Goal: Information Seeking & Learning: Check status

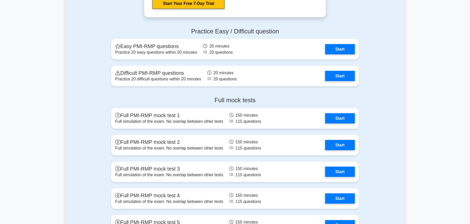
scroll to position [1053, 0]
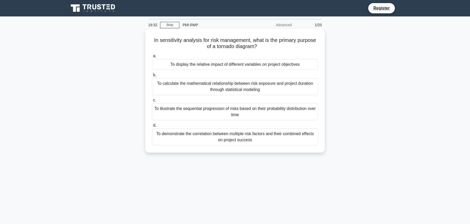
click at [174, 65] on div "To display the relative impact of different variables on project objectives" at bounding box center [235, 64] width 166 height 11
click at [152, 58] on input "a. To display the relative impact of different variables on project objectives" at bounding box center [152, 55] width 0 height 3
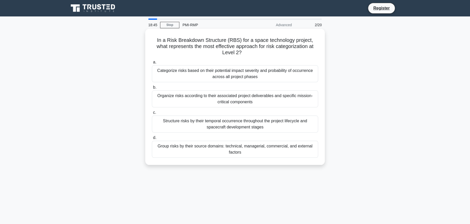
click at [245, 152] on div "Group risks by their source domains: technical, managerial, commercial, and ext…" at bounding box center [235, 149] width 166 height 17
click at [152, 139] on input "d. Group risks by their source domains: technical, managerial, commercial, and …" at bounding box center [152, 137] width 0 height 3
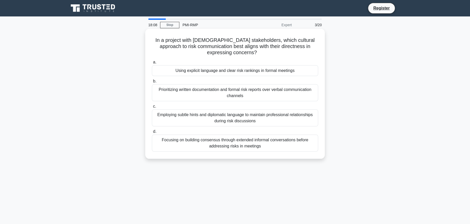
click at [236, 146] on div "Focusing on building consensus through extended informal conversations before a…" at bounding box center [235, 143] width 166 height 17
click at [152, 133] on input "d. Focusing on building consensus through extended informal conversations befor…" at bounding box center [152, 131] width 0 height 3
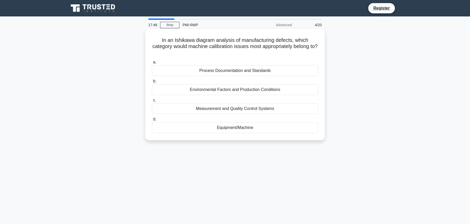
click at [235, 128] on div "Equipment/Machine" at bounding box center [235, 127] width 166 height 11
click at [152, 121] on input "d. Equipment/Machine" at bounding box center [152, 119] width 0 height 3
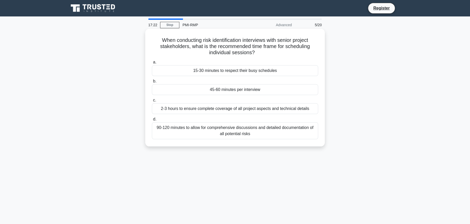
click at [210, 73] on div "15-30 minutes to respect their busy schedules" at bounding box center [235, 70] width 166 height 11
click at [152, 64] on input "a. 15-30 minutes to respect their busy schedules" at bounding box center [152, 62] width 0 height 3
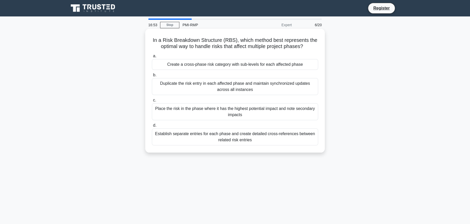
click at [184, 62] on div "Create a cross-phase risk category with sub-levels for each affected phase" at bounding box center [235, 64] width 166 height 11
click at [152, 58] on input "a. Create a cross-phase risk category with sub-levels for each affected phase" at bounding box center [152, 55] width 0 height 3
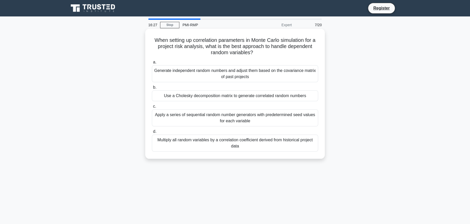
click at [240, 121] on div "Apply a series of sequential random number generators with predetermined seed v…" at bounding box center [235, 117] width 166 height 17
click at [152, 108] on input "c. Apply a series of sequential random number generators with predetermined see…" at bounding box center [152, 106] width 0 height 3
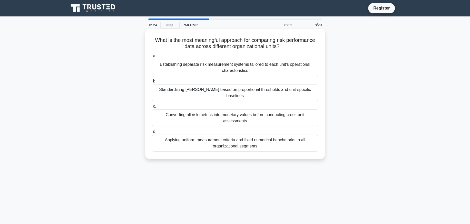
click at [237, 91] on div "Standardizing KRIs based on proportional thresholds and unit-specific baselines" at bounding box center [235, 92] width 166 height 17
click at [152, 83] on input "b. Standardizing KRIs based on proportional thresholds and unit-specific baseli…" at bounding box center [152, 81] width 0 height 3
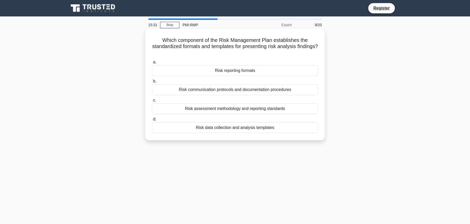
click at [257, 70] on div "Risk reporting formats" at bounding box center [235, 70] width 166 height 11
click at [152, 64] on input "a. Risk reporting formats" at bounding box center [152, 62] width 0 height 3
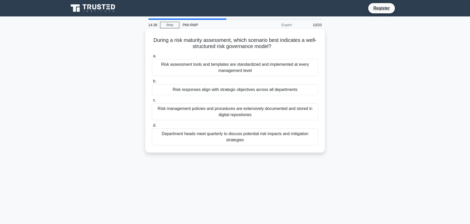
click at [263, 91] on div "Risk responses align with strategic objectives across all departments" at bounding box center [235, 89] width 166 height 11
click at [152, 83] on input "b. Risk responses align with strategic objectives across all departments" at bounding box center [152, 81] width 0 height 3
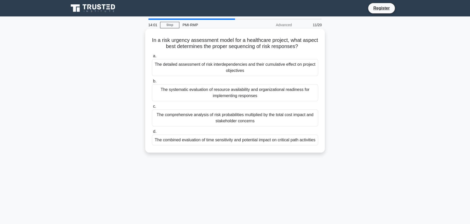
click at [271, 145] on div "The combined evaluation of time sensitivity and potential impact on critical pa…" at bounding box center [235, 140] width 166 height 11
click at [152, 133] on input "d. The combined evaluation of time sensitivity and potential impact on critical…" at bounding box center [152, 131] width 0 height 3
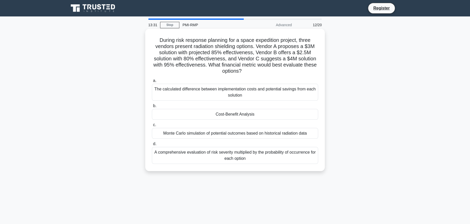
click at [225, 156] on div "A comprehensive evaluation of risk severity multiplied by the probability of oc…" at bounding box center [235, 155] width 166 height 17
click at [152, 146] on input "d. A comprehensive evaluation of risk severity multiplied by the probability of…" at bounding box center [152, 143] width 0 height 3
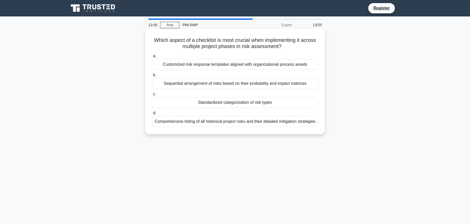
click at [220, 127] on div "Comprehensive listing of all historical project risks and their detailed mitiga…" at bounding box center [235, 121] width 166 height 11
click at [152, 115] on input "d. Comprehensive listing of all historical project risks and their detailed mit…" at bounding box center [152, 112] width 0 height 3
click at [246, 103] on div "The presence of two distinct project execution scenarios" at bounding box center [235, 102] width 166 height 11
click at [152, 96] on input "c. The presence of two distinct project execution scenarios" at bounding box center [152, 93] width 0 height 3
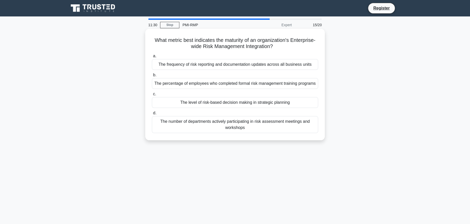
click at [219, 133] on div "The number of departments actively participating in risk assessment meetings an…" at bounding box center [235, 124] width 166 height 17
click at [152, 115] on input "d. The number of departments actively participating in risk assessment meetings…" at bounding box center [152, 112] width 0 height 3
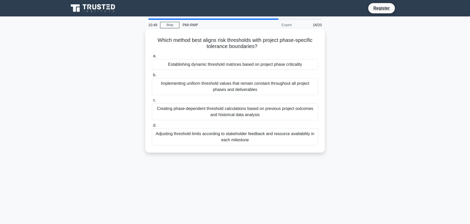
click at [267, 138] on div "Adjusting threshold limits according to stakeholder feedback and resource avail…" at bounding box center [235, 136] width 166 height 17
click at [152, 127] on input "d. Adjusting threshold limits according to stakeholder feedback and resource av…" at bounding box center [152, 125] width 0 height 3
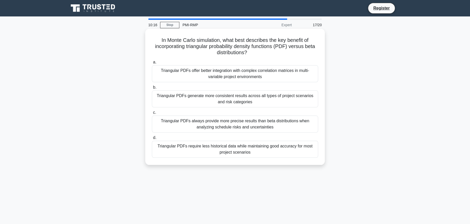
click at [238, 147] on div "Triangular PDFs require less historical data while maintaining good accuracy fo…" at bounding box center [235, 149] width 166 height 17
click at [152, 139] on input "d. Triangular PDFs require less historical data while maintaining good accuracy…" at bounding box center [152, 137] width 0 height 3
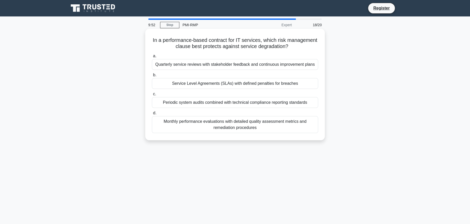
click at [242, 104] on div "Periodic system audits combined with technical compliance reporting standards" at bounding box center [235, 102] width 166 height 11
click at [152, 96] on input "c. Periodic system audits combined with technical compliance reporting standards" at bounding box center [152, 93] width 0 height 3
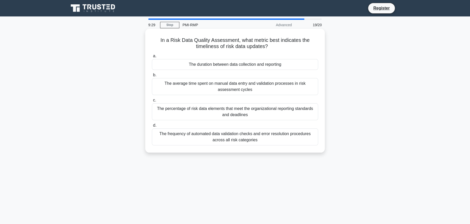
click at [222, 63] on div "The duration between data collection and reporting" at bounding box center [235, 64] width 166 height 11
click at [152, 58] on input "a. The duration between data collection and reporting" at bounding box center [152, 55] width 0 height 3
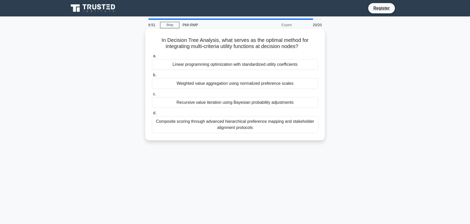
click at [228, 82] on div "Weighted value aggregation using normalized preference scales" at bounding box center [235, 83] width 166 height 11
click at [152, 77] on input "b. Weighted value aggregation using normalized preference scales" at bounding box center [152, 74] width 0 height 3
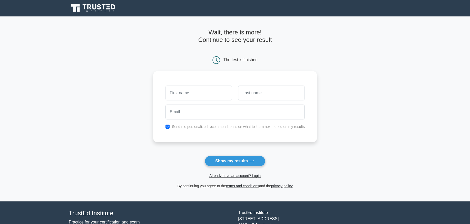
click at [196, 94] on input "text" at bounding box center [199, 93] width 67 height 15
type input "mm"
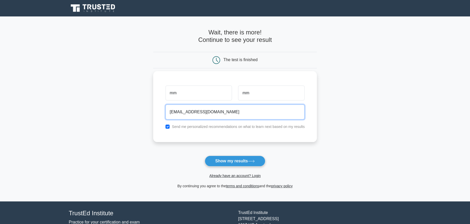
type input "[EMAIL_ADDRESS][DOMAIN_NAME]"
click at [205, 156] on button "Show my results" at bounding box center [235, 161] width 61 height 11
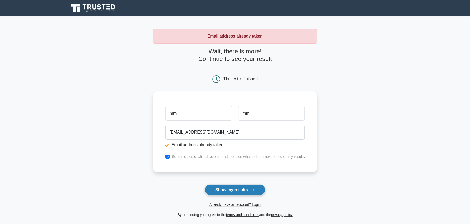
click at [230, 189] on button "Show my results" at bounding box center [235, 189] width 61 height 11
click at [231, 206] on link "Already have an account? Login" at bounding box center [235, 204] width 51 height 4
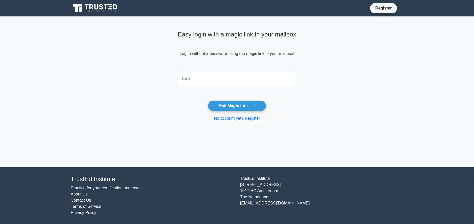
click at [193, 80] on input "email" at bounding box center [237, 78] width 119 height 15
type input "meenau@gmail.com"
click at [208, 100] on button "Mail Magic Link" at bounding box center [237, 105] width 58 height 11
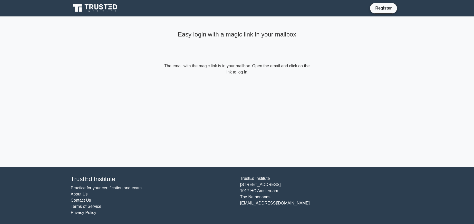
click at [249, 69] on form "The email with the magic link is in your mailbox. Open the email and click on t…" at bounding box center [237, 69] width 148 height 12
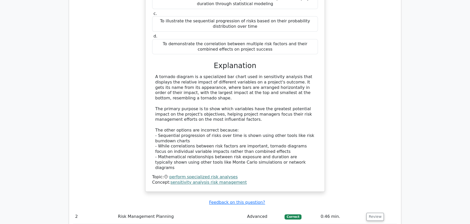
scroll to position [668, 0]
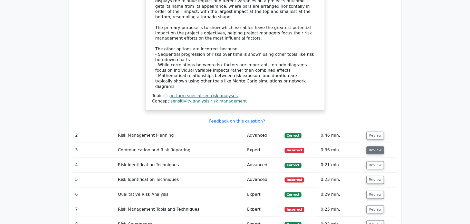
click at [378, 146] on button "Review" at bounding box center [375, 150] width 17 height 8
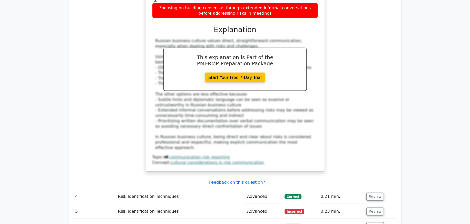
scroll to position [1001, 0]
